Goal: Task Accomplishment & Management: Manage account settings

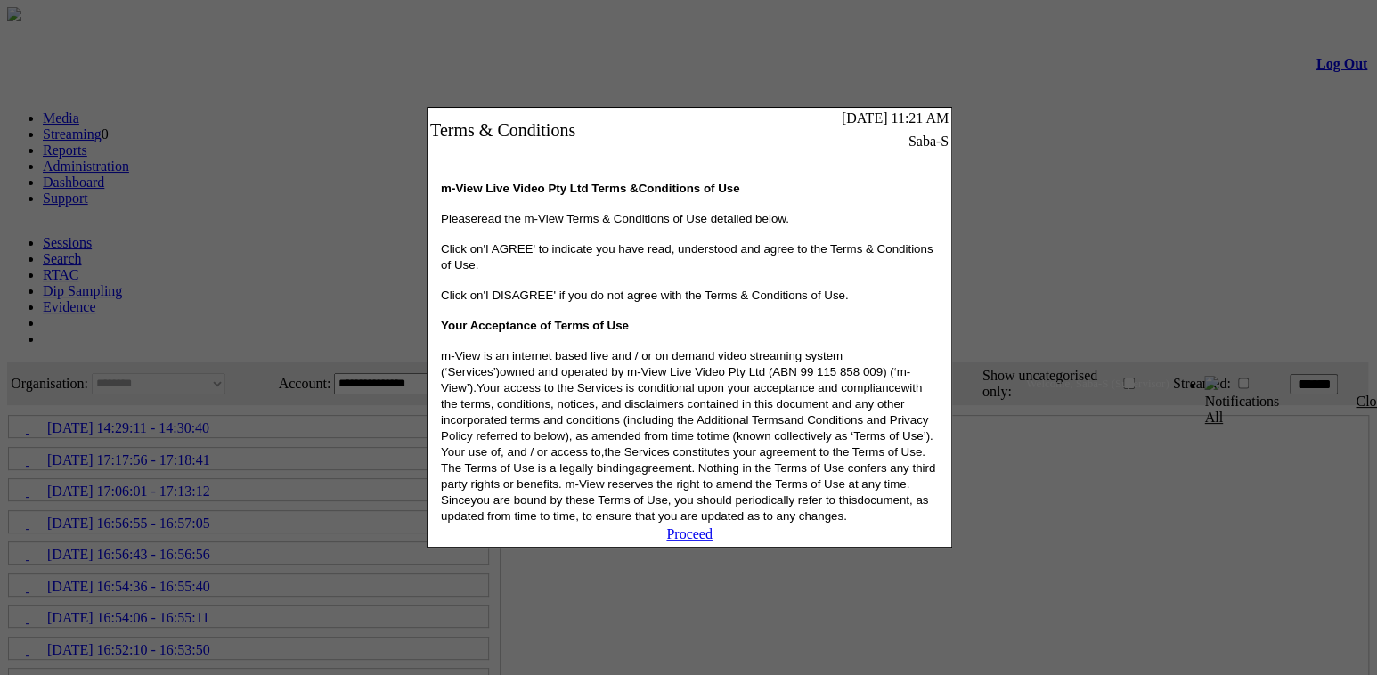
drag, startPoint x: 696, startPoint y: 556, endPoint x: 735, endPoint y: 524, distance: 50.6
click at [696, 541] on link "Proceed" at bounding box center [689, 533] width 46 height 15
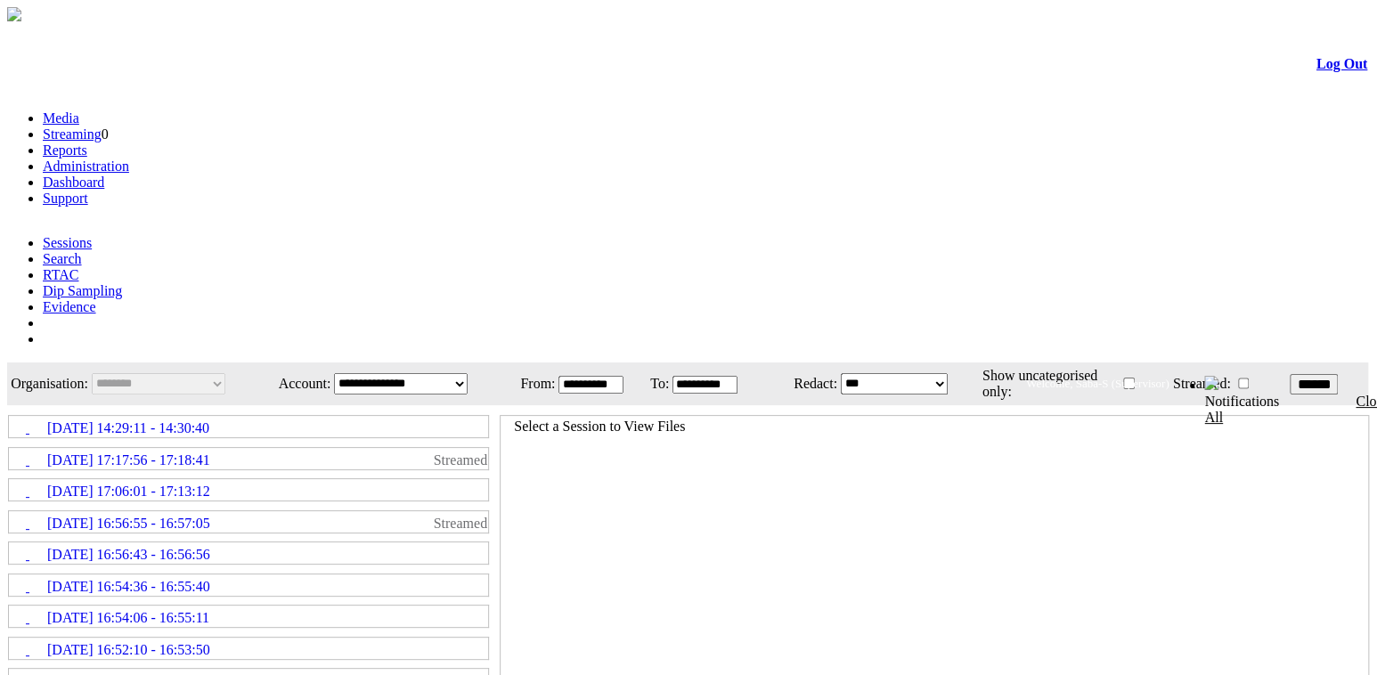
click at [129, 158] on link "Administration" at bounding box center [86, 165] width 86 height 15
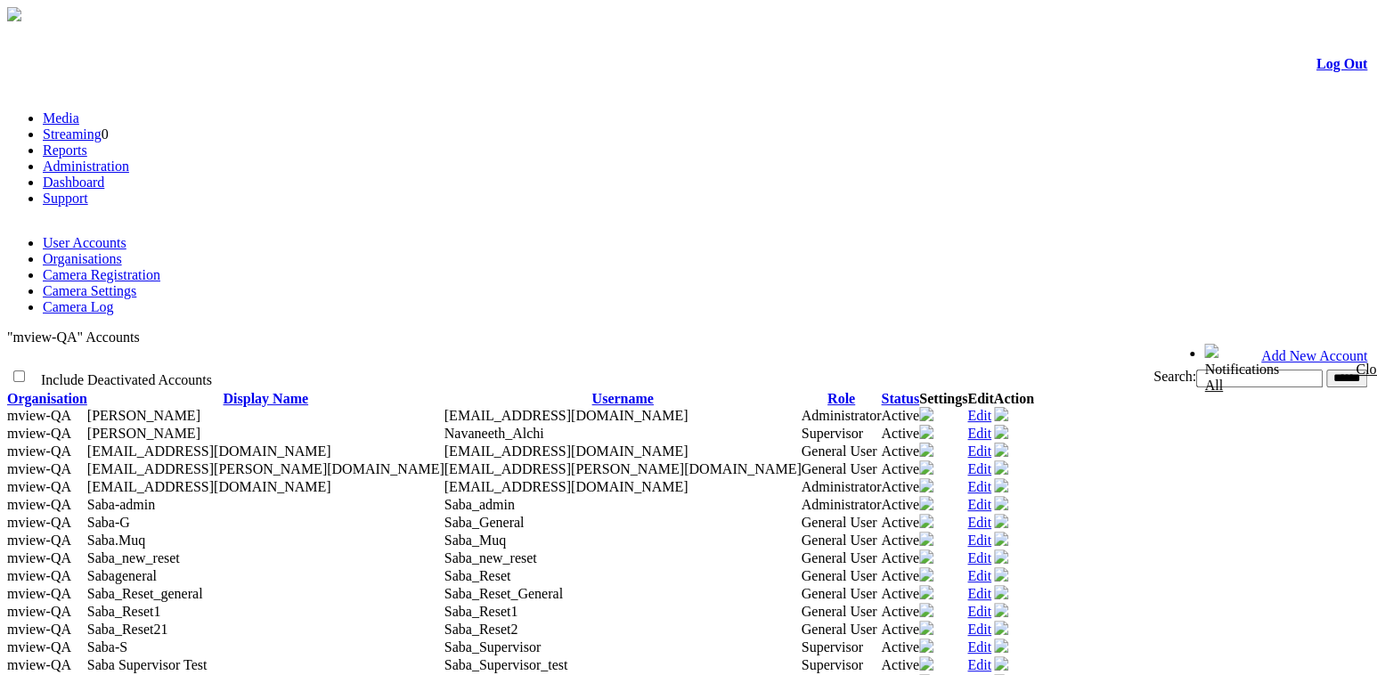
click at [136, 283] on link "Camera Settings" at bounding box center [89, 290] width 93 height 15
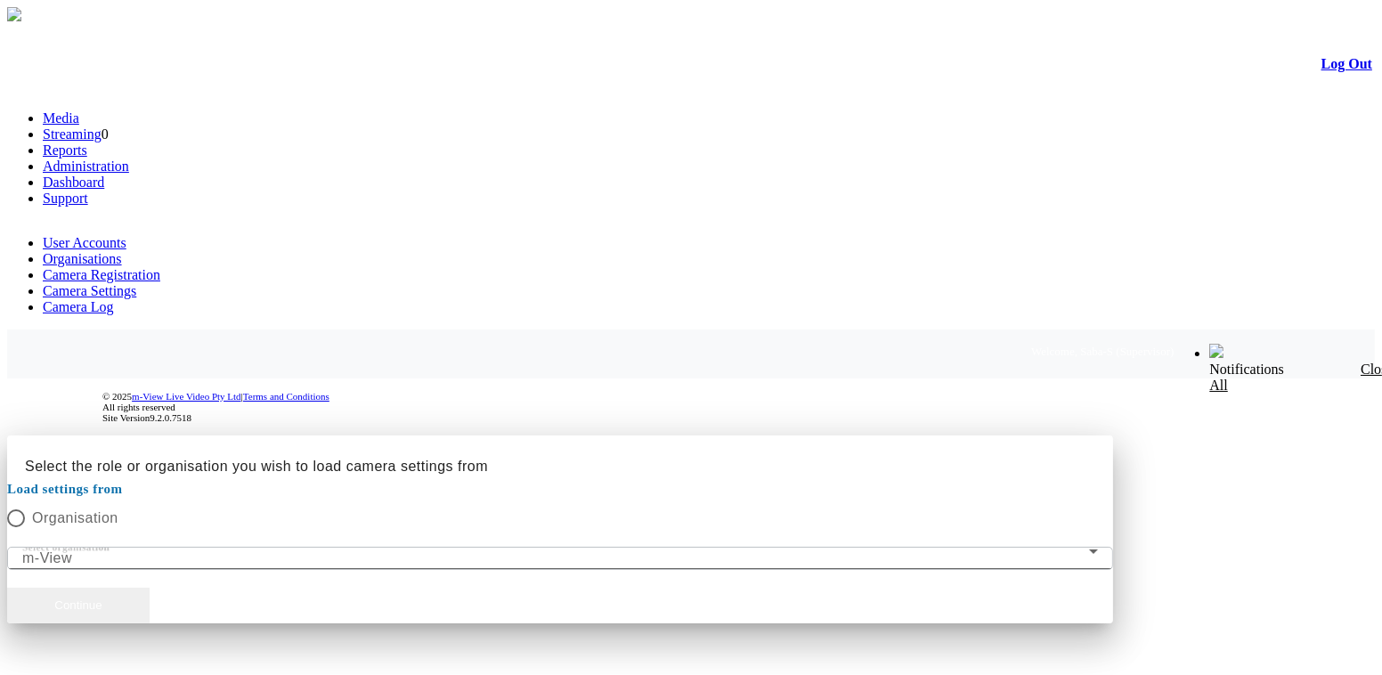
click at [150, 588] on button "Continue" at bounding box center [78, 606] width 142 height 36
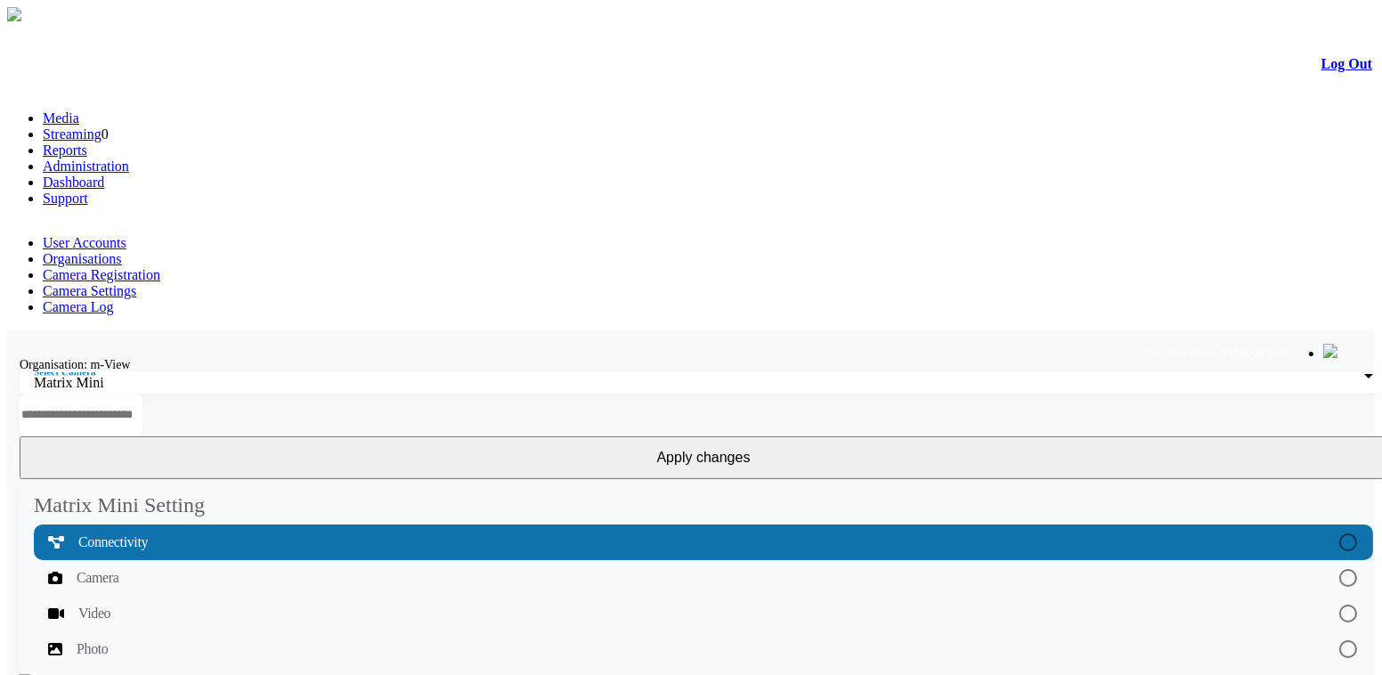
click at [122, 251] on link "Organisations" at bounding box center [82, 258] width 79 height 15
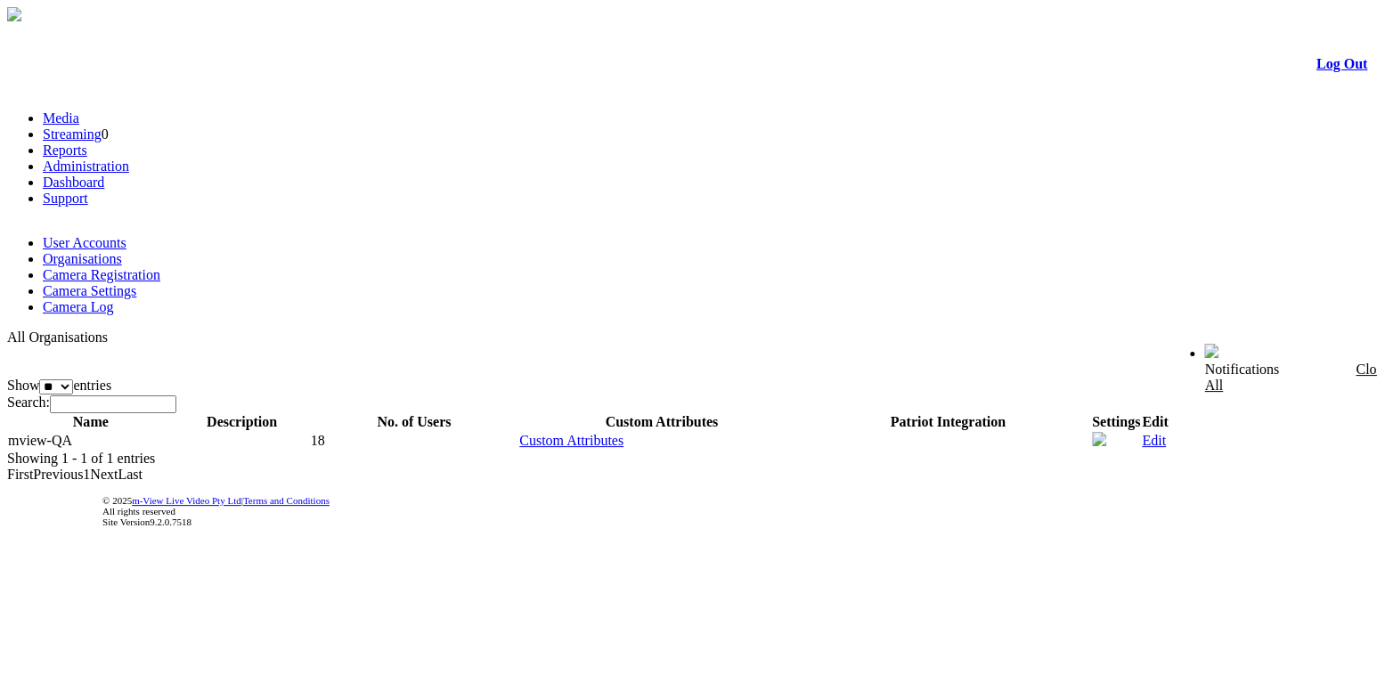
click at [55, 431] on td "mview-QA" at bounding box center [90, 441] width 167 height 20
drag, startPoint x: 56, startPoint y: 283, endPoint x: 93, endPoint y: 285, distance: 36.5
click at [93, 431] on td "mview-QA" at bounding box center [90, 441] width 167 height 20
click at [136, 283] on link "Camera Settings" at bounding box center [89, 290] width 93 height 15
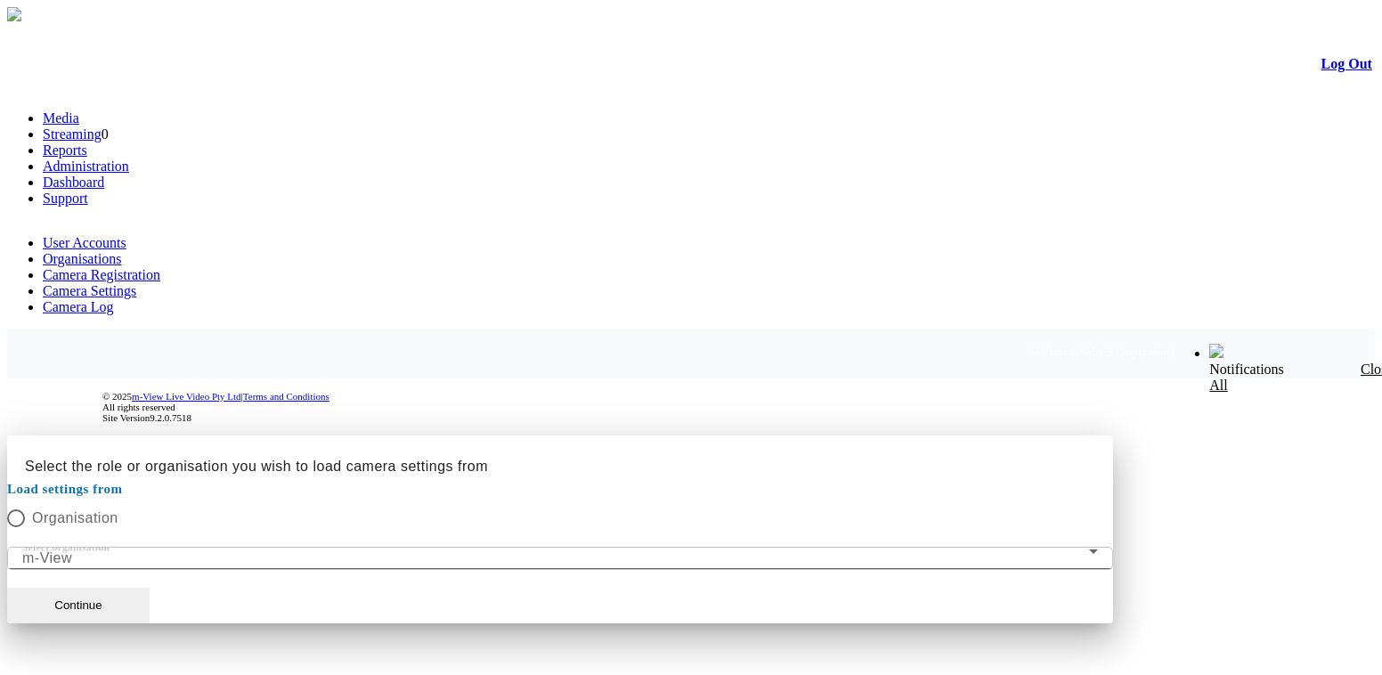
click at [929, 547] on mat-form-field "Select organisation m-View" at bounding box center [560, 558] width 1106 height 23
click at [928, 547] on mat-form-field "Select organisation m-View" at bounding box center [560, 558] width 1106 height 23
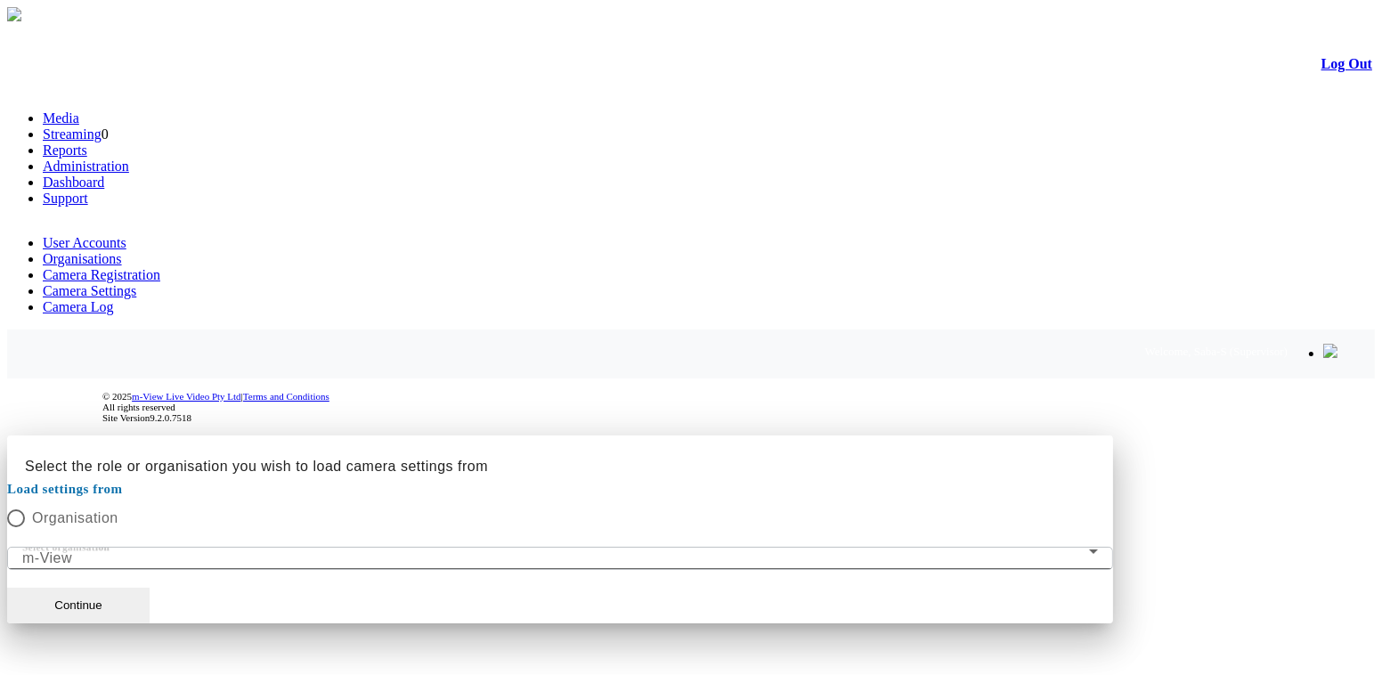
click at [928, 547] on mat-form-field "Select organisation m-View" at bounding box center [560, 558] width 1106 height 23
click at [150, 588] on button "Continue" at bounding box center [78, 606] width 142 height 36
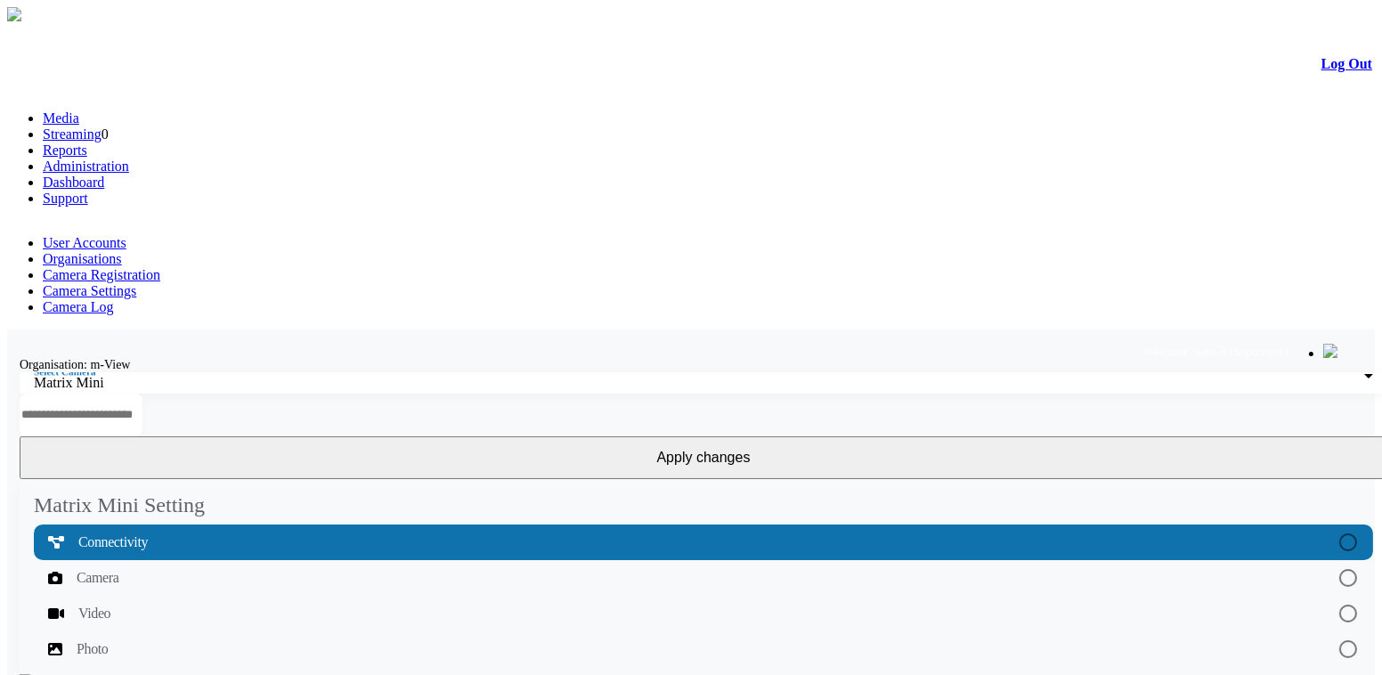
click at [66, 235] on link "User Accounts" at bounding box center [85, 242] width 84 height 15
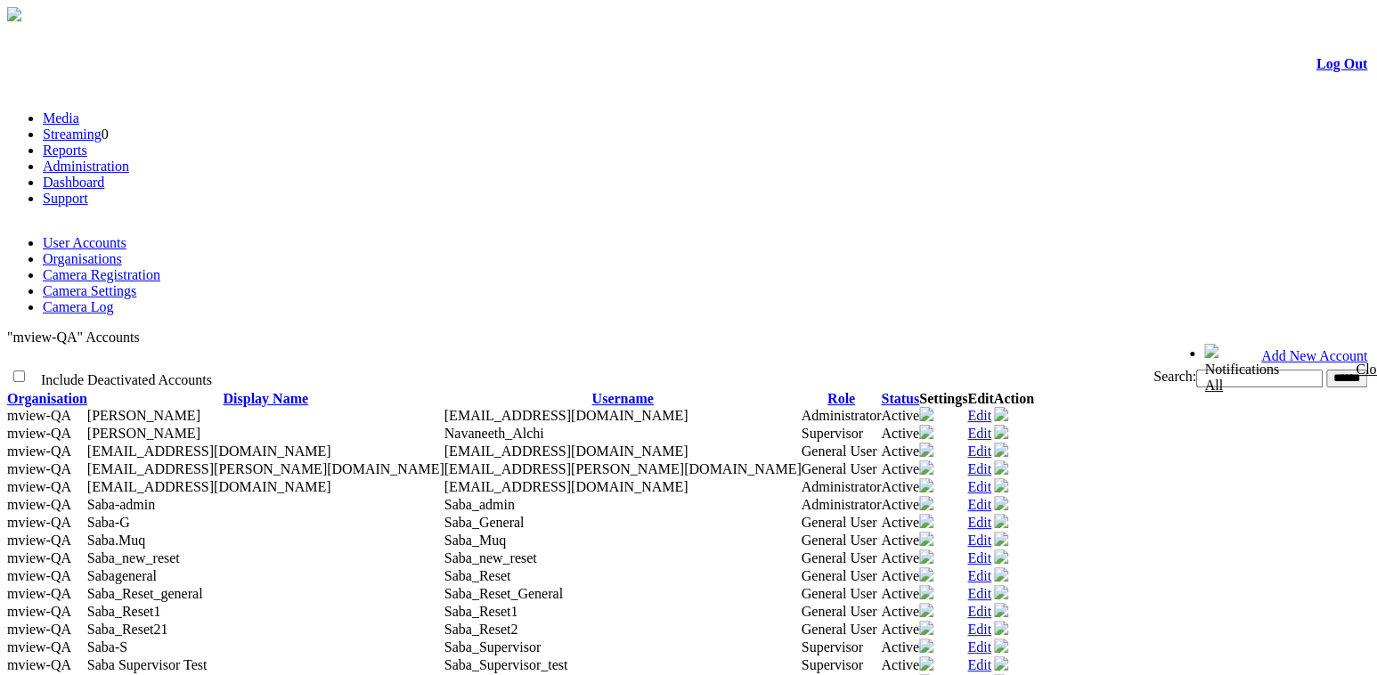
click at [136, 283] on link "Camera Settings" at bounding box center [89, 290] width 93 height 15
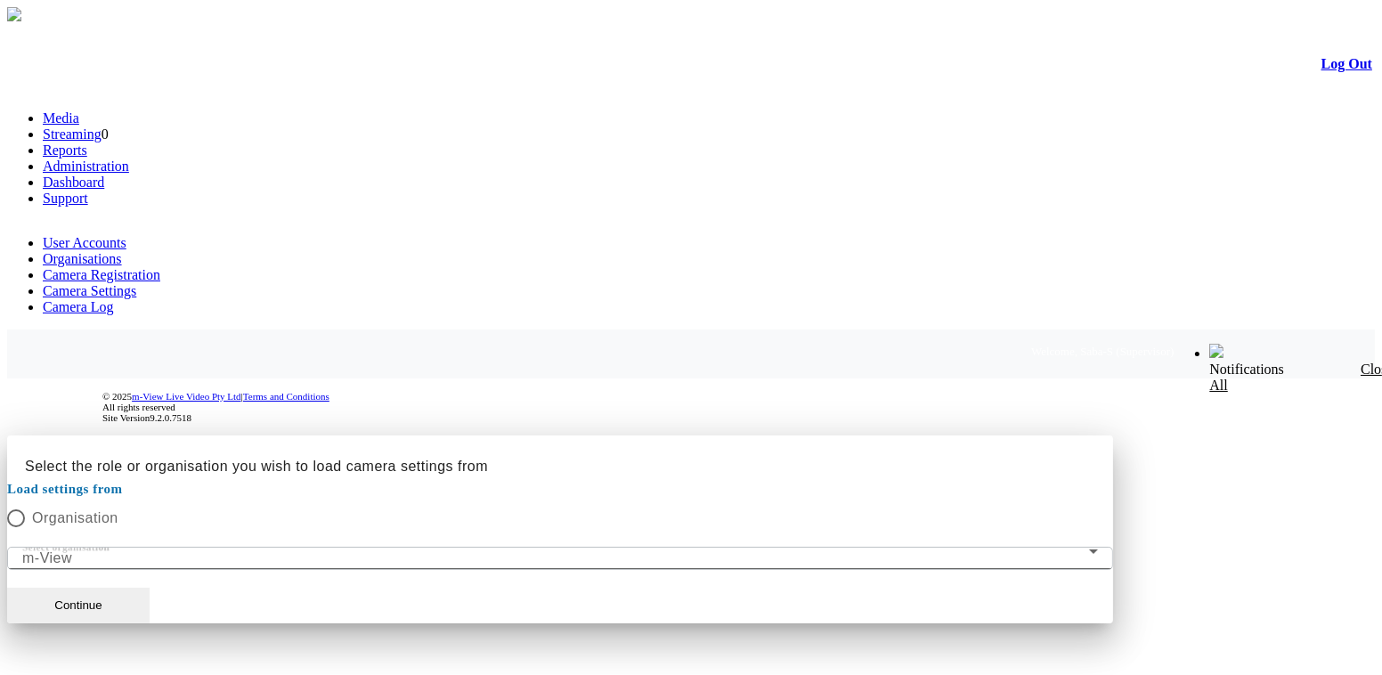
click at [1126, 435] on div at bounding box center [691, 435] width 1368 height 0
click at [150, 588] on button "Continue" at bounding box center [78, 606] width 142 height 36
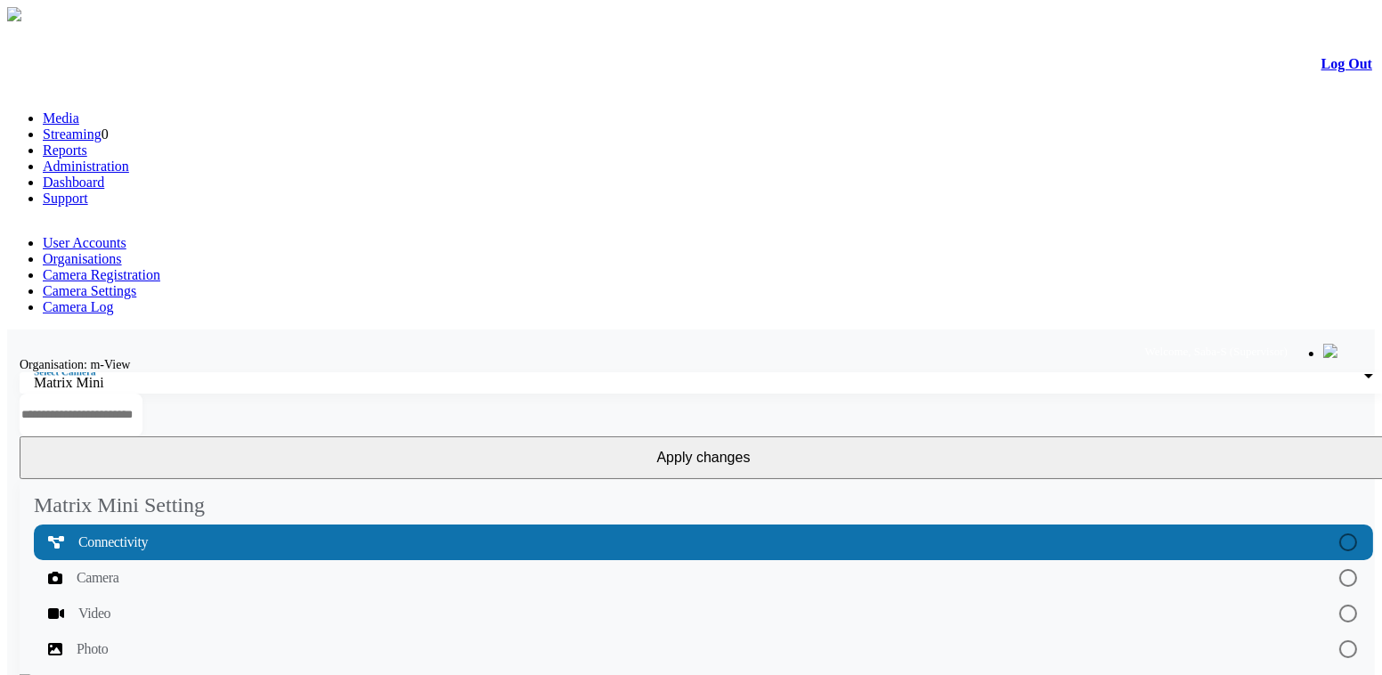
click at [160, 267] on link "Camera Registration" at bounding box center [102, 274] width 118 height 15
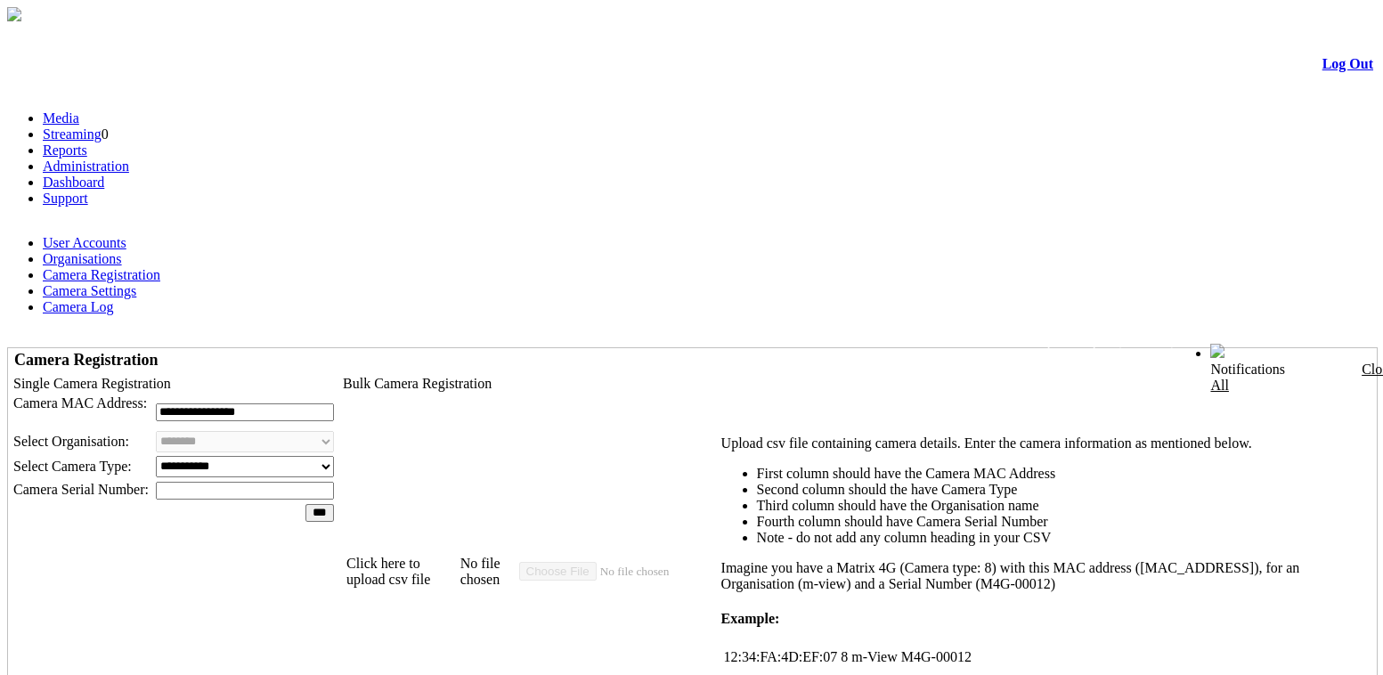
click at [1323, 68] on link "Log Out" at bounding box center [1347, 63] width 51 height 15
